Goal: Obtain resource: Download file/media

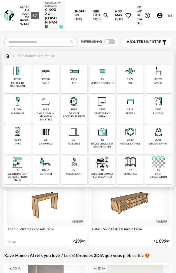
click at [74, 105] on img at bounding box center [73, 101] width 13 height 13
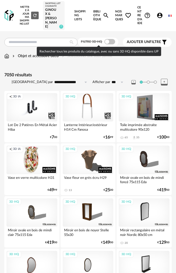
click at [107, 43] on span at bounding box center [109, 41] width 11 height 5
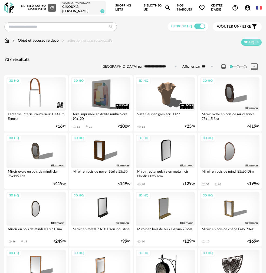
drag, startPoint x: 0, startPoint y: 160, endPoint x: -47, endPoint y: 161, distance: 46.6
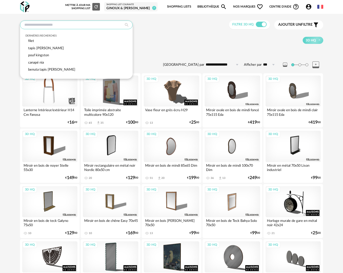
click at [55, 25] on input "text" at bounding box center [76, 25] width 113 height 9
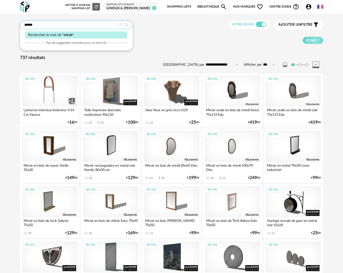
type input "******"
type input "**********"
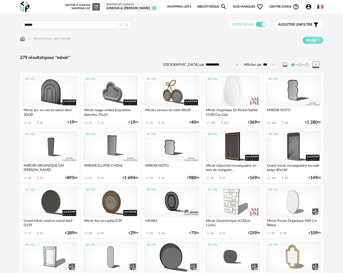
click at [181, 93] on div "3D HQ" at bounding box center [232, 91] width 55 height 31
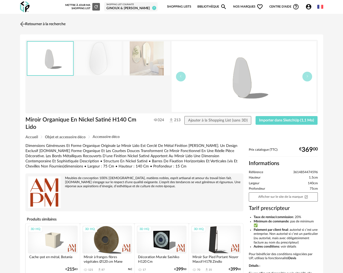
click at [24, 24] on img at bounding box center [23, 24] width 8 height 8
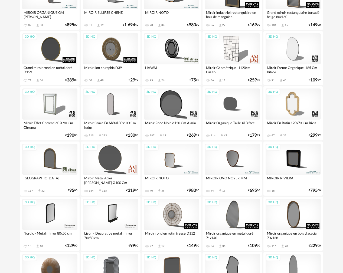
scroll to position [162, 0]
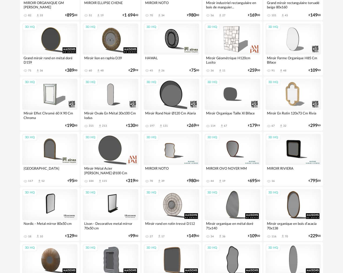
click at [174, 149] on div "3D HQ" at bounding box center [171, 149] width 55 height 31
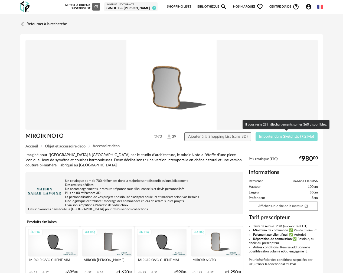
click at [181, 135] on span "Importer dans SketchUp (7,2 Mo)" at bounding box center [286, 137] width 55 height 4
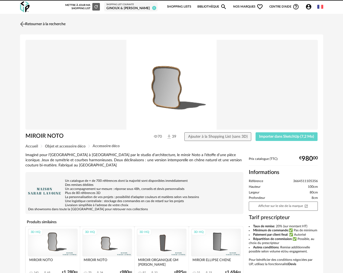
click at [22, 23] on img at bounding box center [23, 24] width 8 height 8
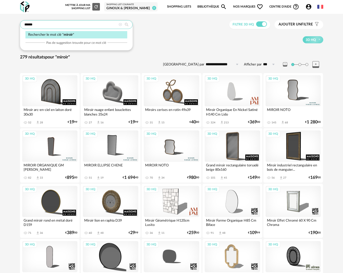
drag, startPoint x: 57, startPoint y: 23, endPoint x: 9, endPoint y: 27, distance: 48.3
type input "**********"
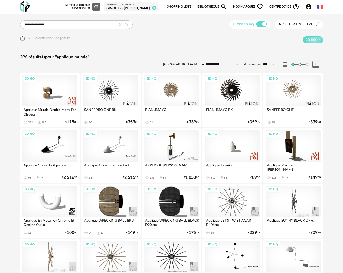
click at [22, 40] on img at bounding box center [22, 37] width 5 height 5
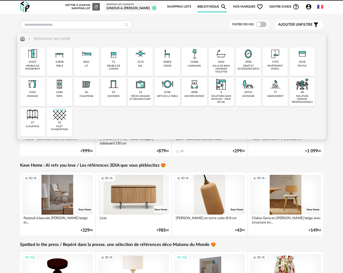
click at [198, 62] on div "11006 luminaire" at bounding box center [194, 61] width 25 height 29
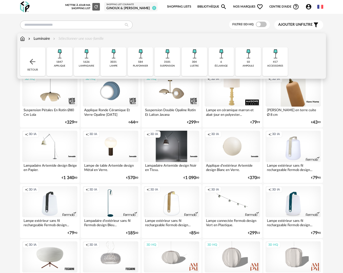
click at [57, 64] on div "applique" at bounding box center [59, 65] width 11 height 3
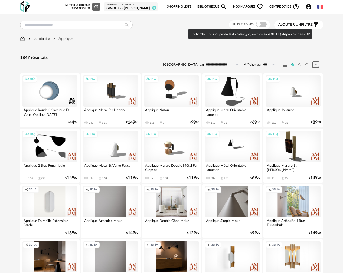
click at [256, 26] on span at bounding box center [261, 24] width 11 height 5
